Goal: Information Seeking & Learning: Learn about a topic

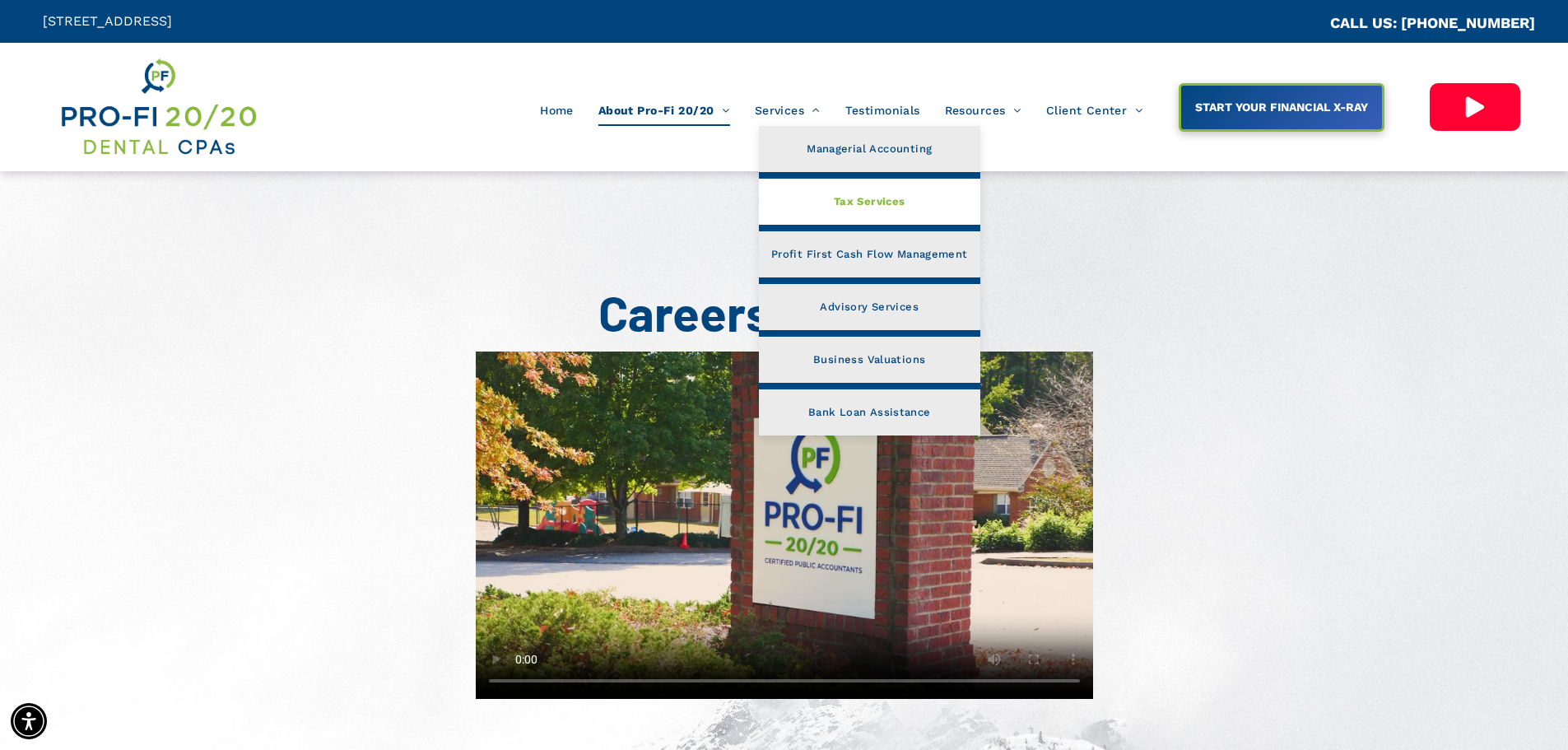
click at [840, 206] on span "Tax Services" at bounding box center [870, 201] width 71 height 21
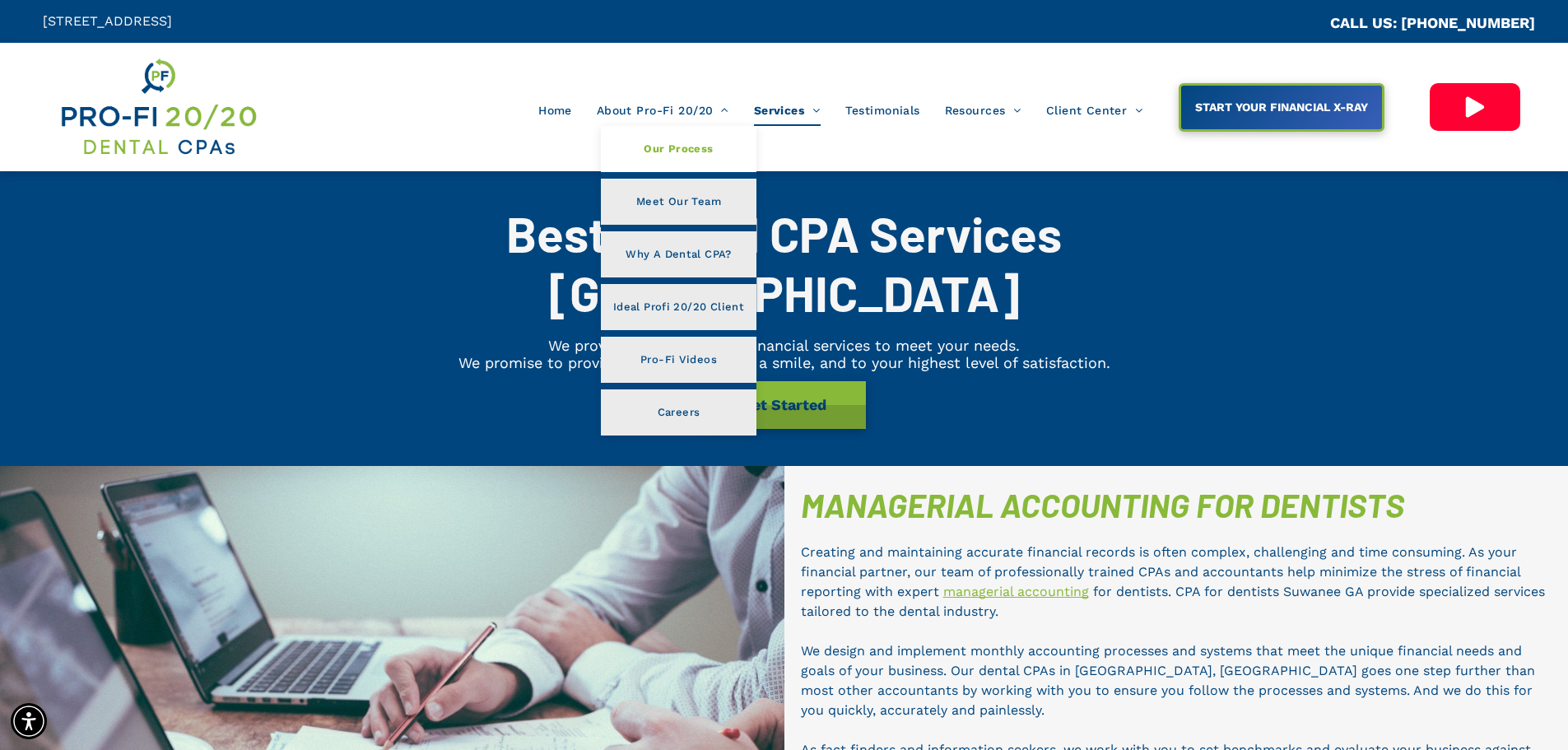
click at [681, 152] on span "Our Process" at bounding box center [678, 148] width 69 height 21
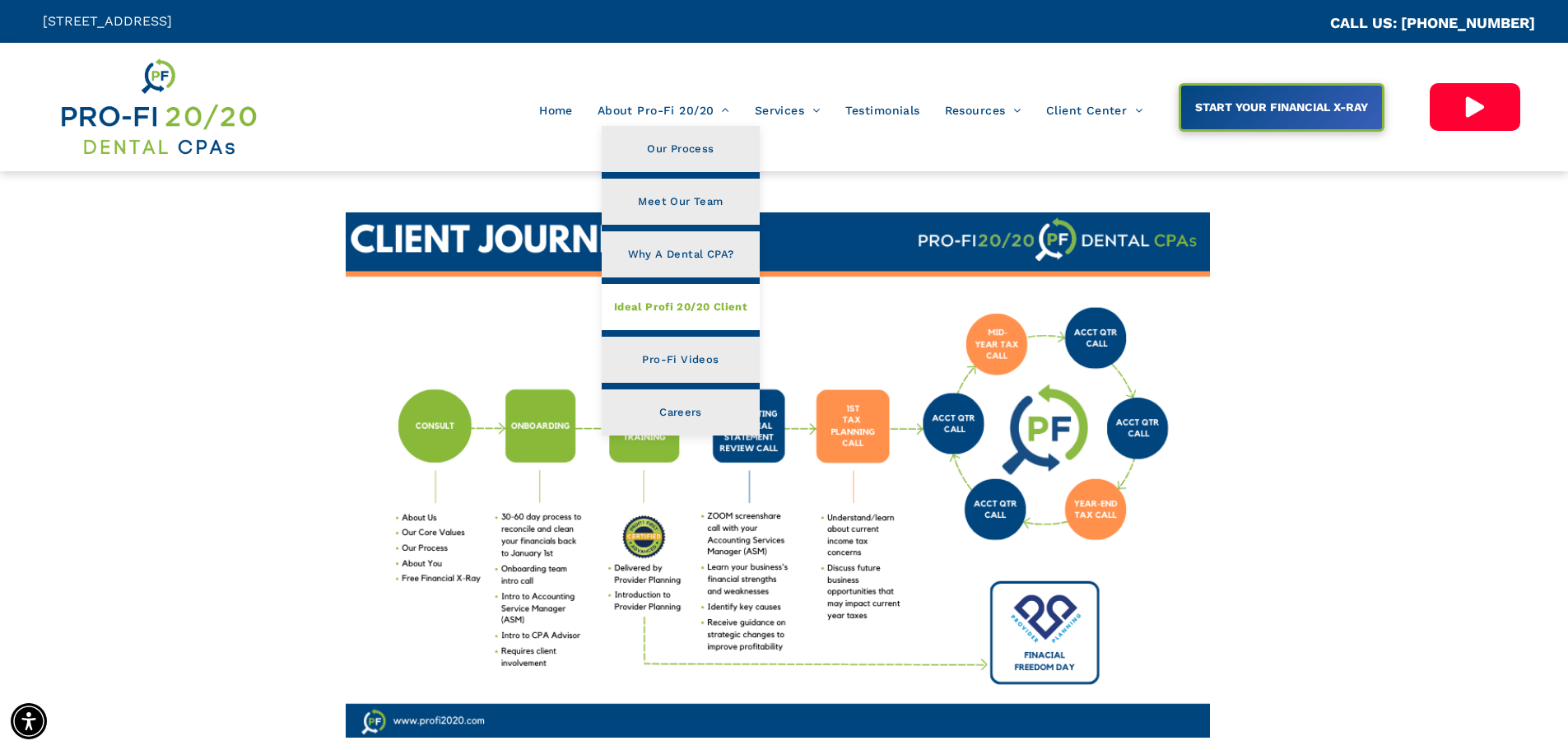
click at [693, 320] on link "Ideal Profi 20/20 Client" at bounding box center [681, 307] width 158 height 46
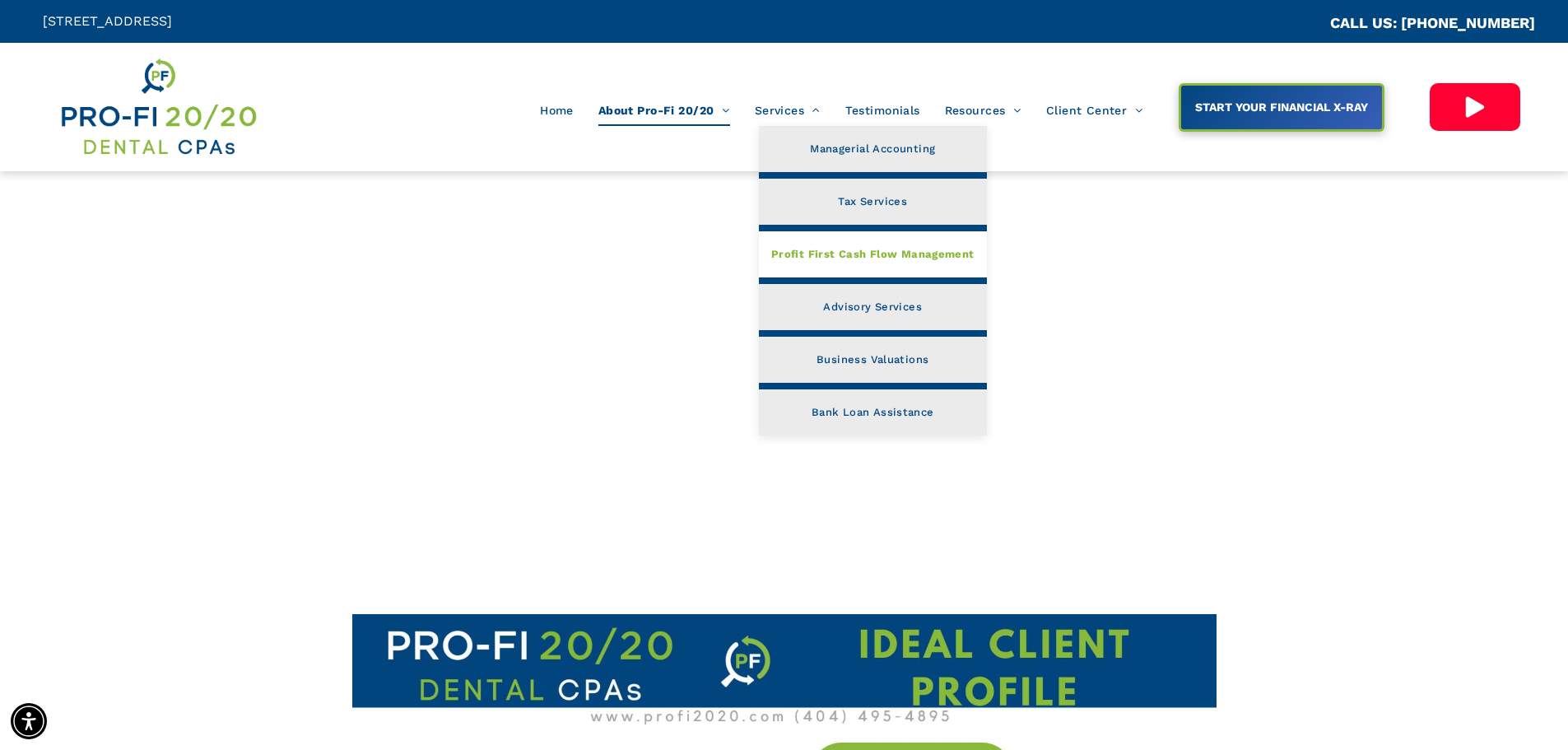
click at [882, 256] on span "Profit First Cash Flow Management" at bounding box center [873, 254] width 204 height 21
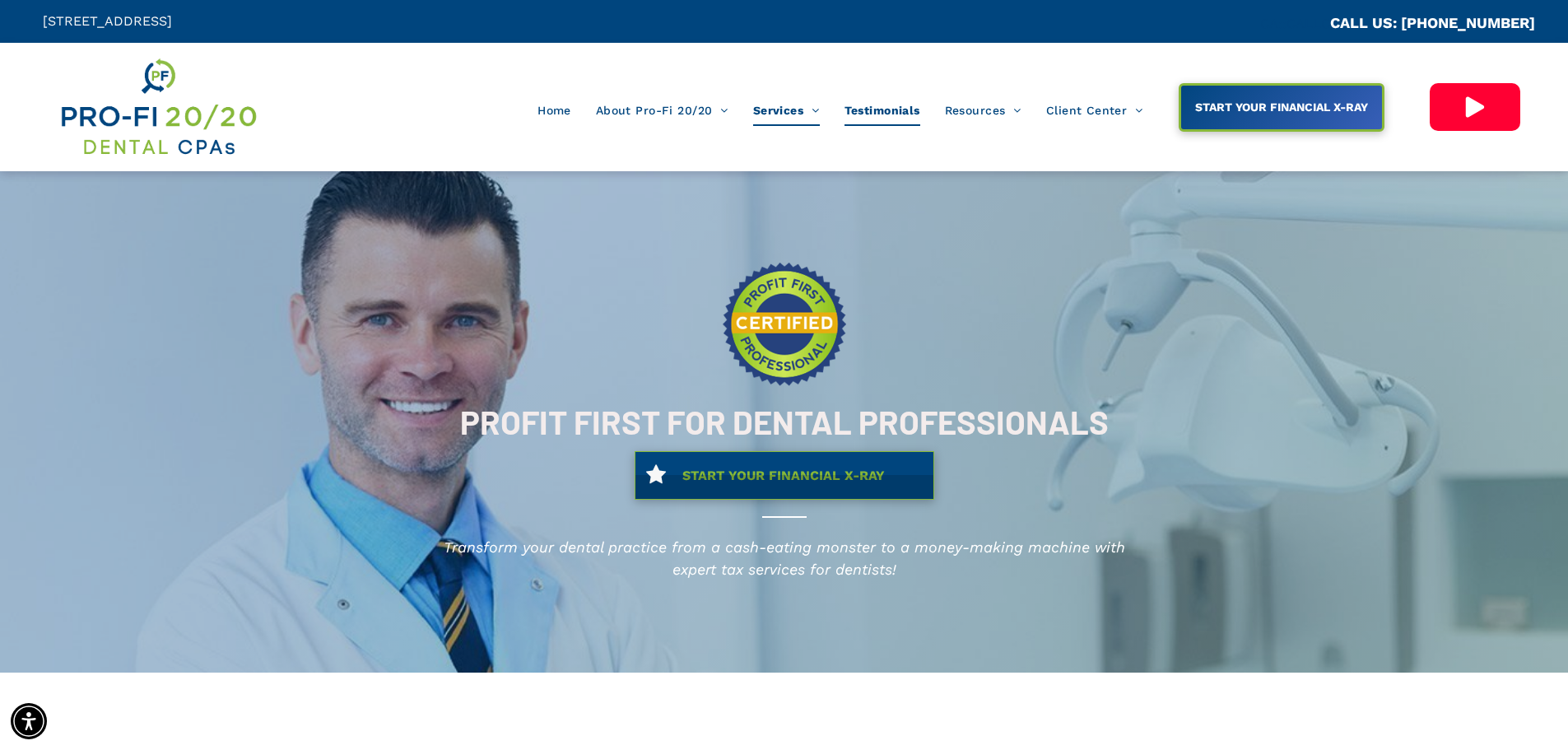
click at [869, 108] on span "Testimonials" at bounding box center [883, 110] width 76 height 31
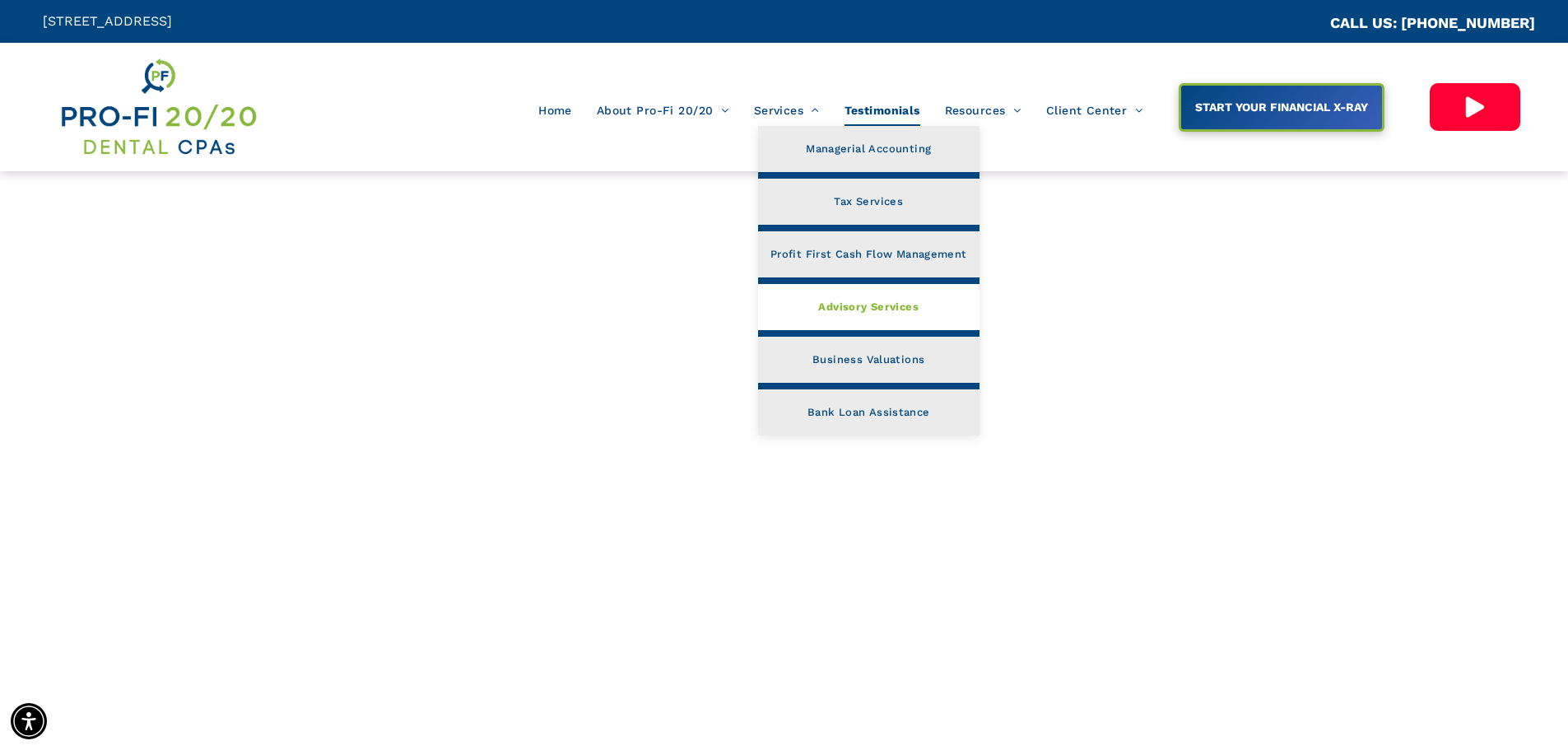
click at [843, 315] on span "Advisory Services" at bounding box center [869, 306] width 100 height 21
